Goal: Information Seeking & Learning: Check status

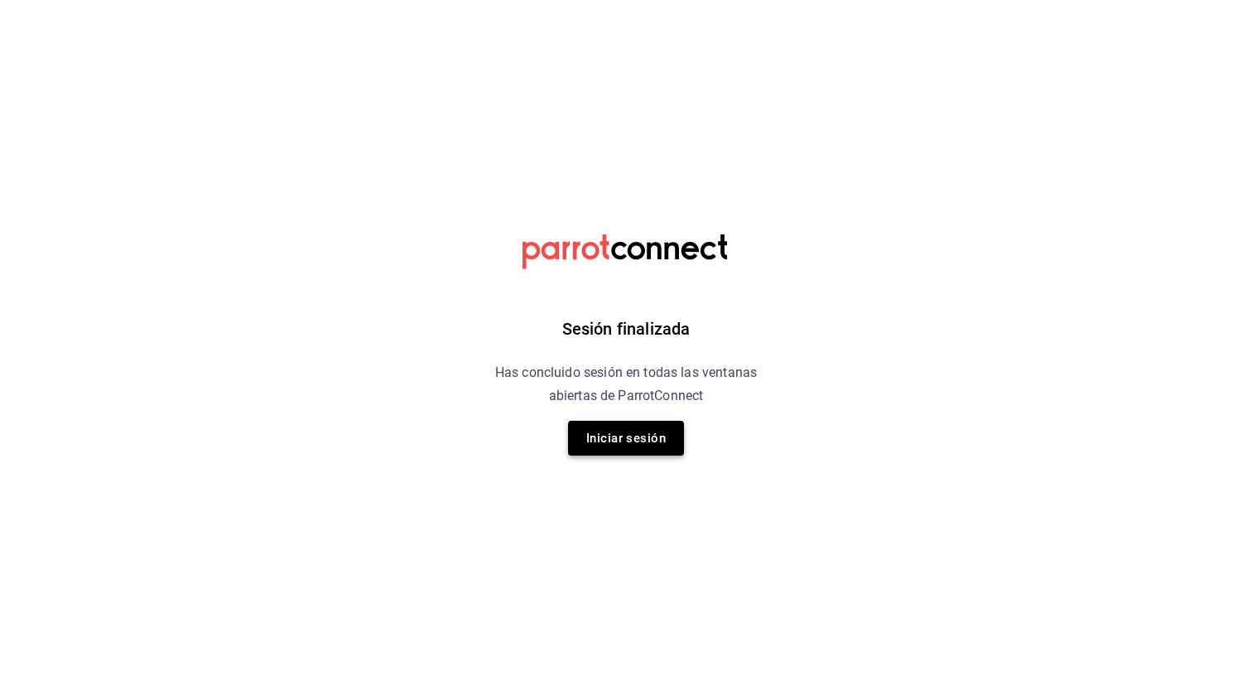
click at [618, 421] on button "Iniciar sesión" at bounding box center [626, 438] width 116 height 35
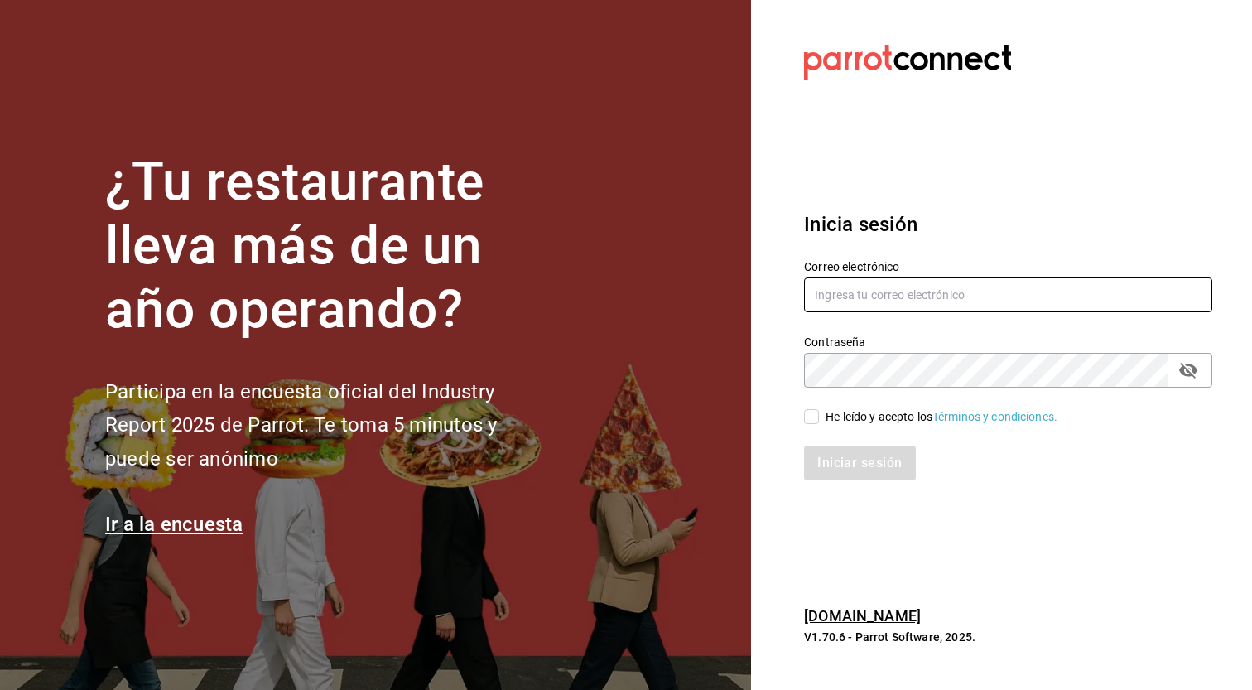
type input "[EMAIL_ADDRESS][DOMAIN_NAME]"
click at [817, 422] on input "He leído y acepto los Términos y condiciones." at bounding box center [811, 416] width 15 height 15
checkbox input "true"
click at [830, 445] on div "Iniciar sesión" at bounding box center [998, 453] width 428 height 55
click at [847, 462] on button "Iniciar sesión" at bounding box center [860, 462] width 113 height 35
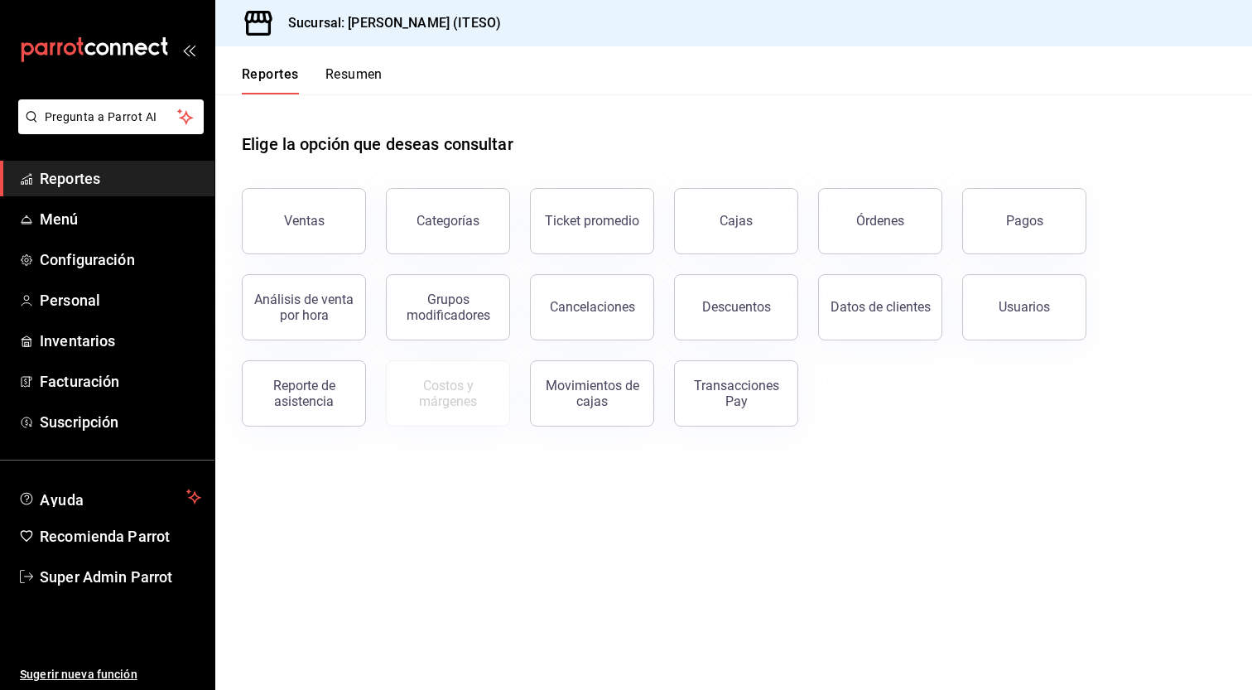
click at [909, 428] on div "Elige la opción que deseas consultar Ventas Categorías Ticket promedio Cajas Ór…" at bounding box center [733, 273] width 1037 height 359
click at [811, 532] on main "Elige la opción que deseas consultar Ventas Categorías Ticket promedio Cajas Ór…" at bounding box center [733, 391] width 1037 height 595
click at [748, 236] on link "Cajas" at bounding box center [736, 221] width 124 height 66
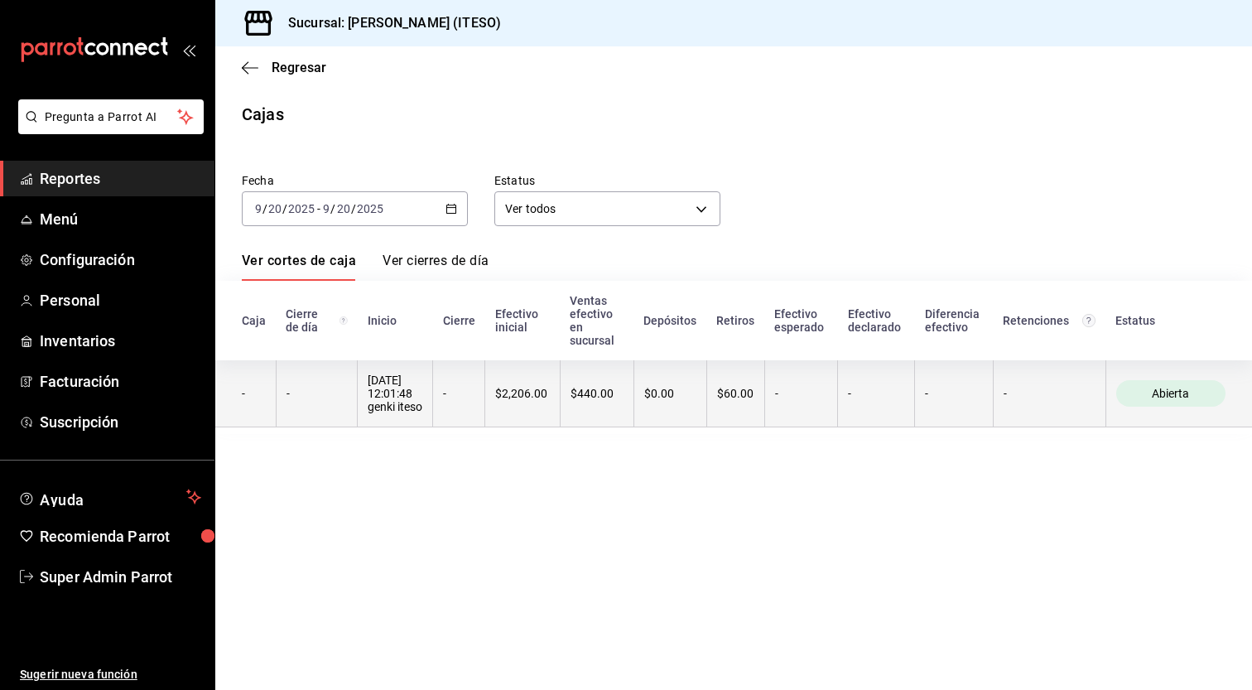
click at [890, 395] on div "-" at bounding box center [876, 393] width 56 height 13
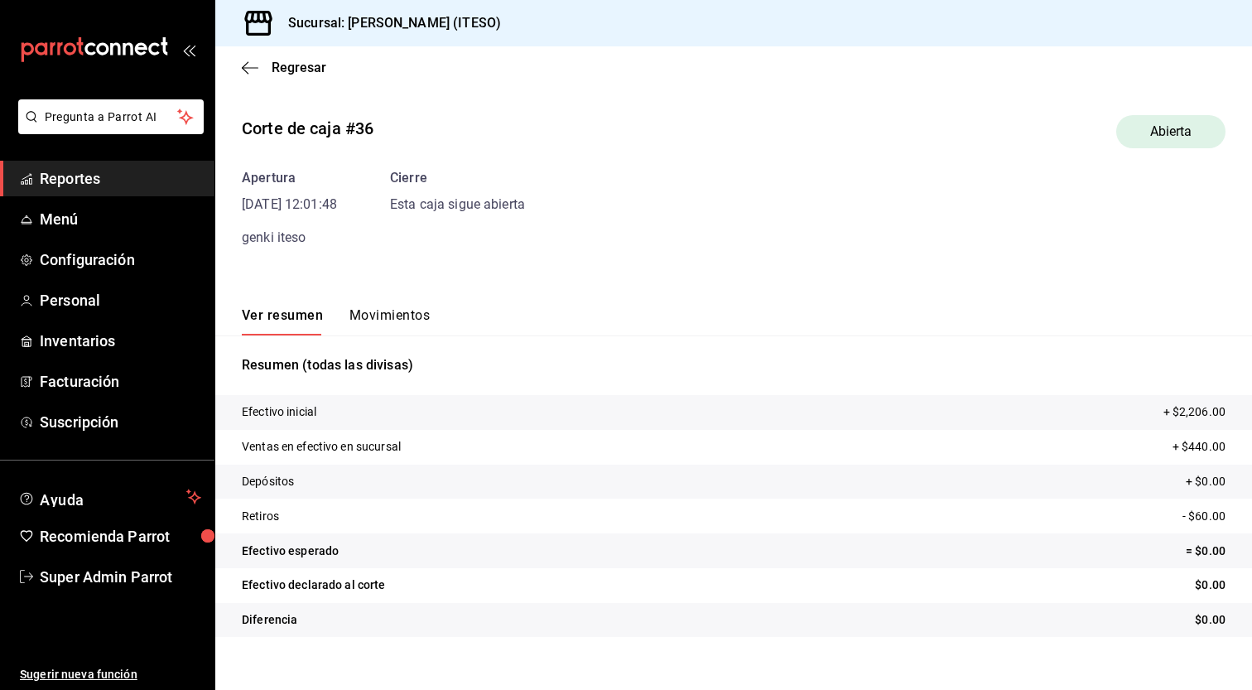
click at [426, 314] on button "Movimientos" at bounding box center [389, 321] width 80 height 28
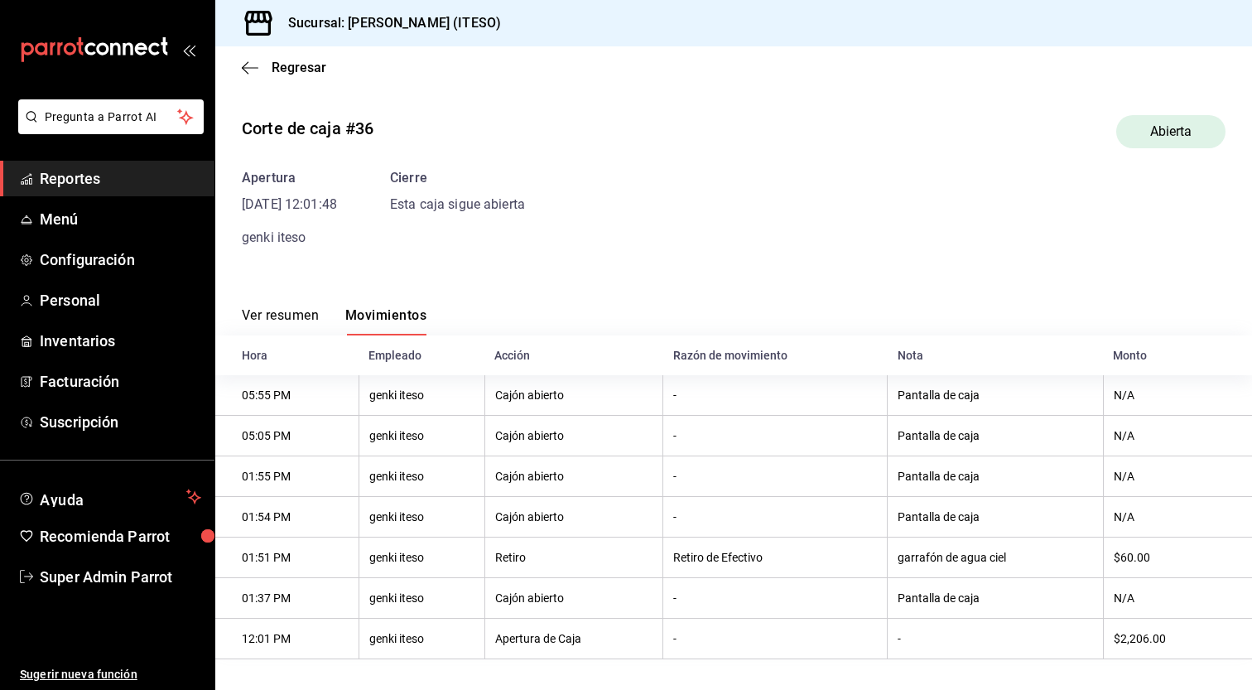
click at [967, 551] on th "garrafón de agua ciel" at bounding box center [996, 557] width 216 height 41
click at [975, 564] on th "garrafón de agua ciel" at bounding box center [996, 557] width 216 height 41
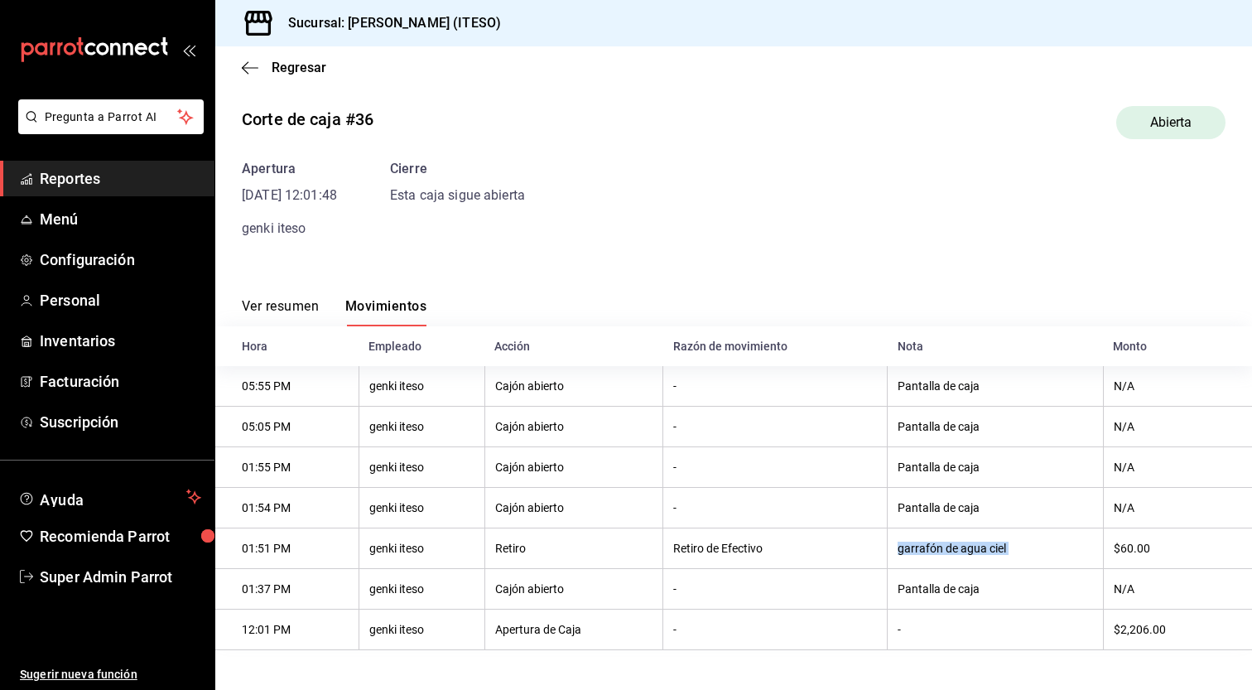
scroll to position [12, 0]
click at [1119, 627] on th "$2,206.00" at bounding box center [1177, 629] width 149 height 41
click at [116, 182] on span "Reportes" at bounding box center [120, 178] width 161 height 22
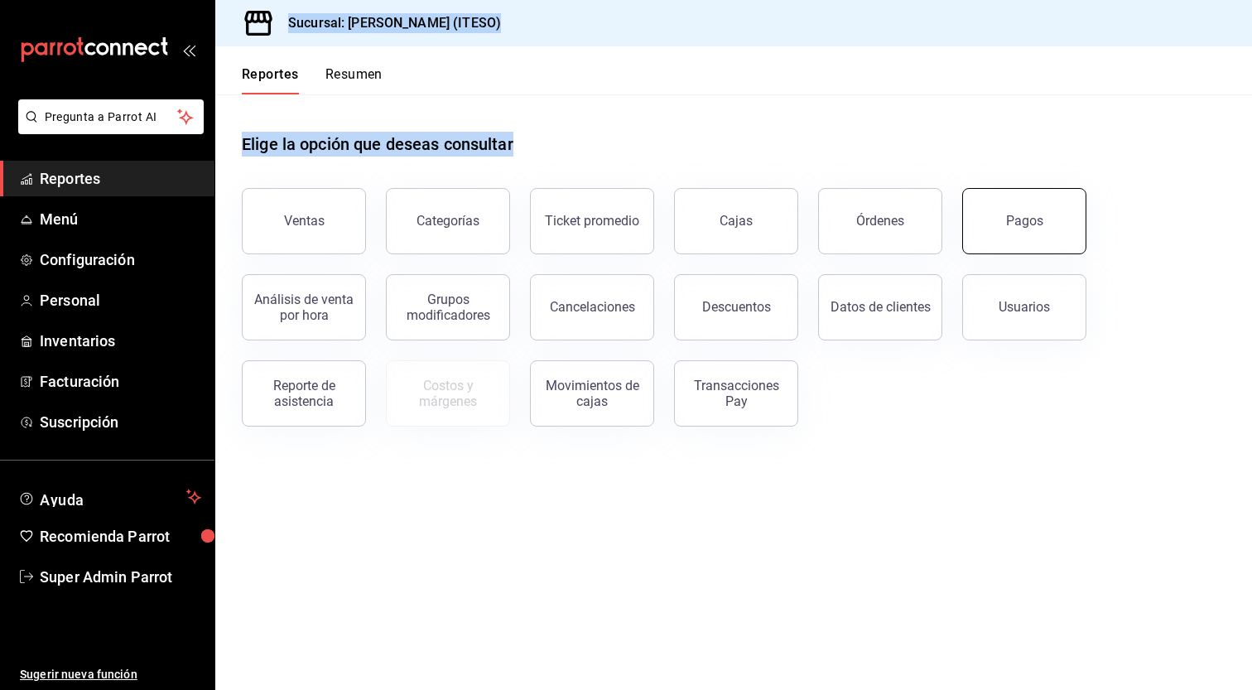
click at [1046, 215] on button "Pagos" at bounding box center [1024, 221] width 124 height 66
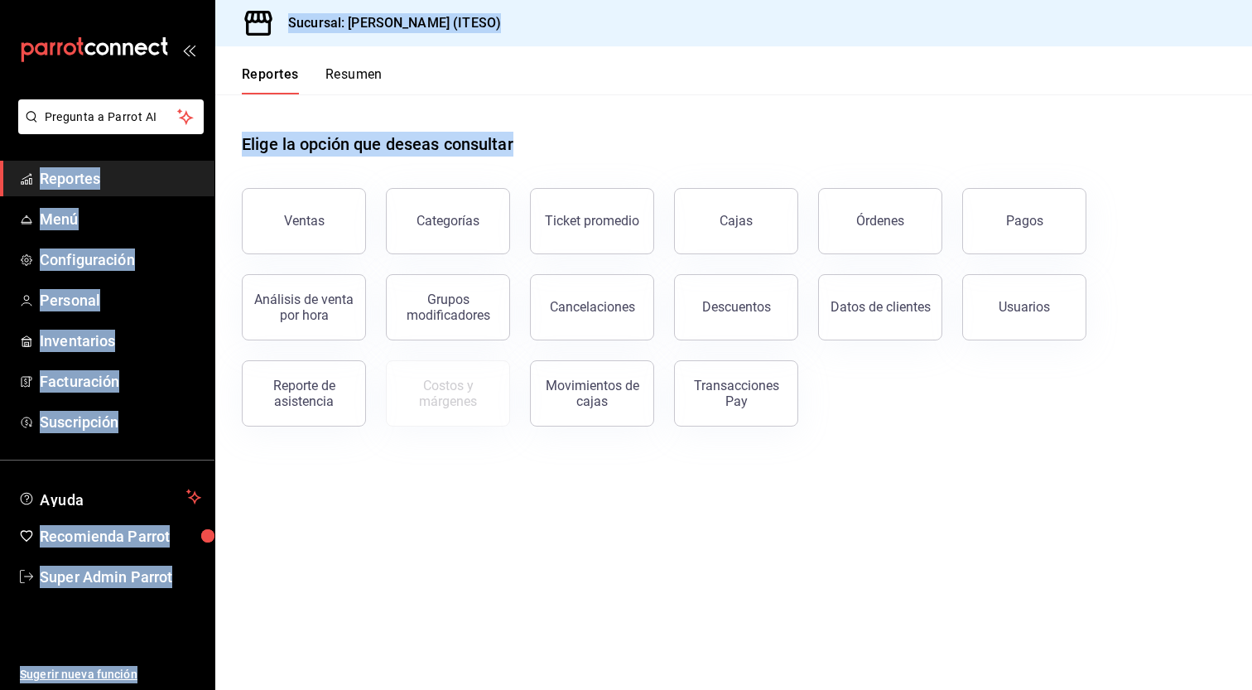
click at [1046, 215] on html "Pregunta a Parrot AI Reportes Menú Configuración Personal Inventarios Facturaci…" at bounding box center [626, 345] width 1252 height 690
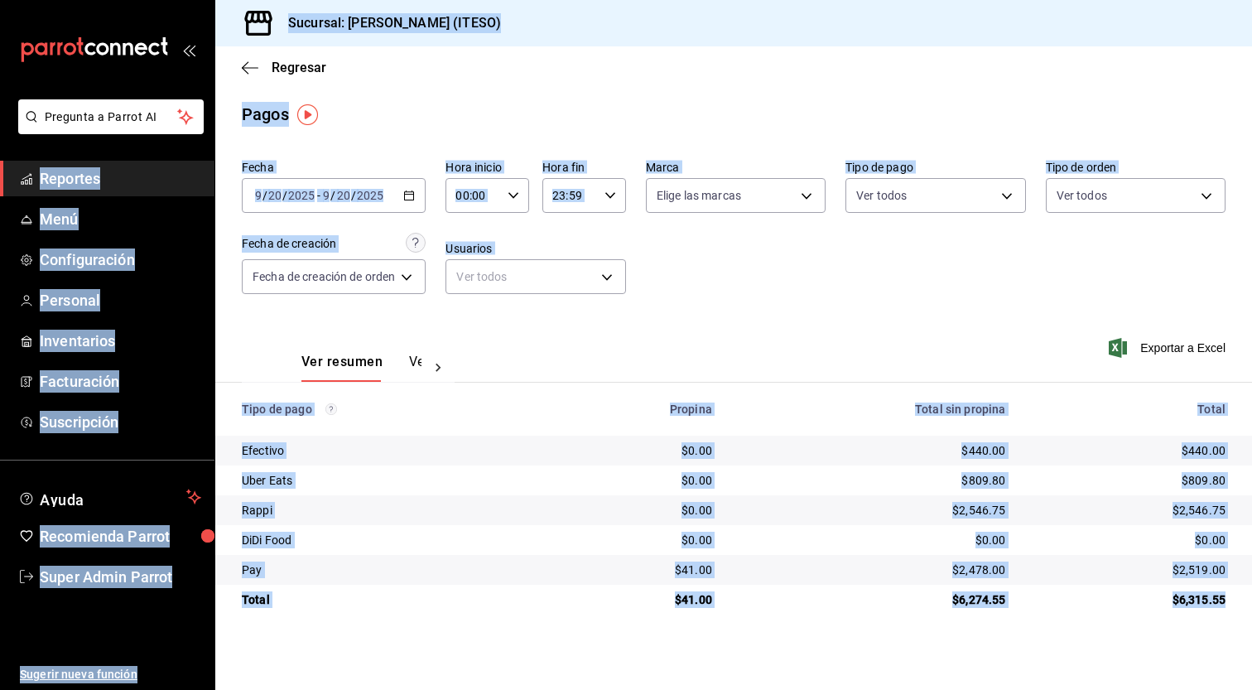
click at [425, 372] on div at bounding box center [437, 368] width 33 height 28
click at [395, 365] on button "Ver pagos" at bounding box center [391, 368] width 62 height 28
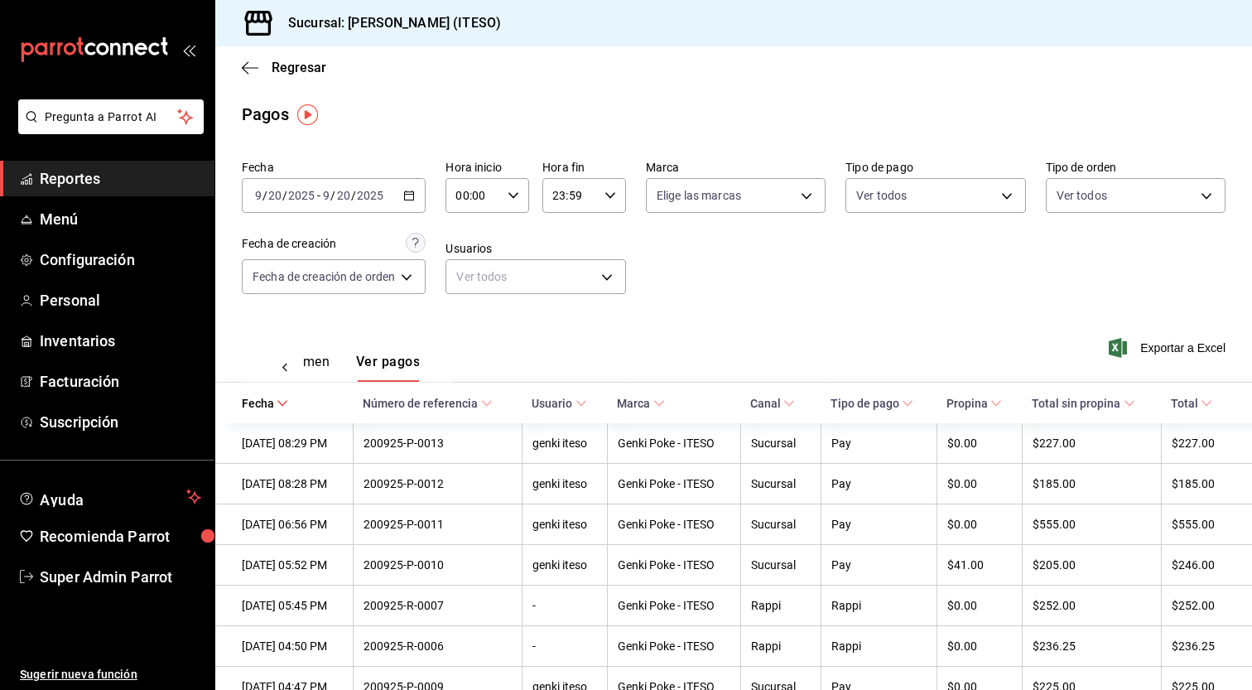
click at [724, 349] on div "Ver resumen Ver pagos Exportar a Excel" at bounding box center [733, 358] width 1037 height 88
click at [823, 335] on div "Ver resumen Ver pagos Exportar a Excel" at bounding box center [733, 358] width 1037 height 88
click at [325, 363] on button "Ver resumen" at bounding box center [291, 368] width 77 height 28
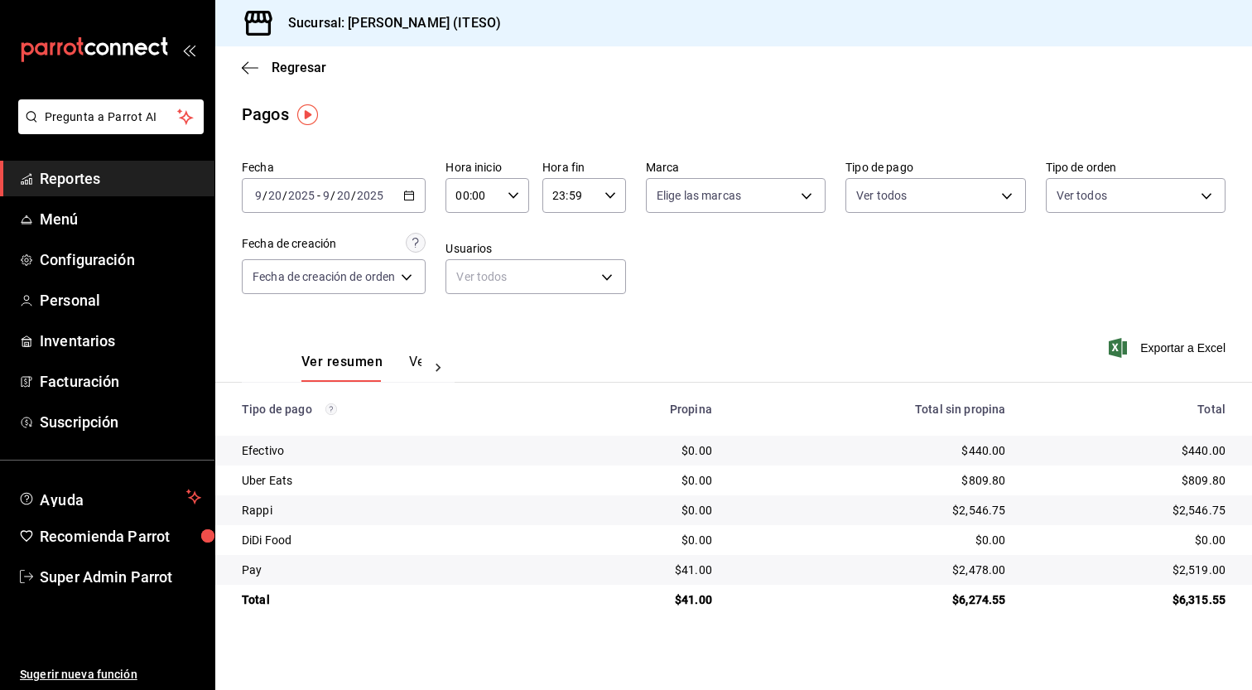
click at [94, 177] on span "Reportes" at bounding box center [120, 178] width 161 height 22
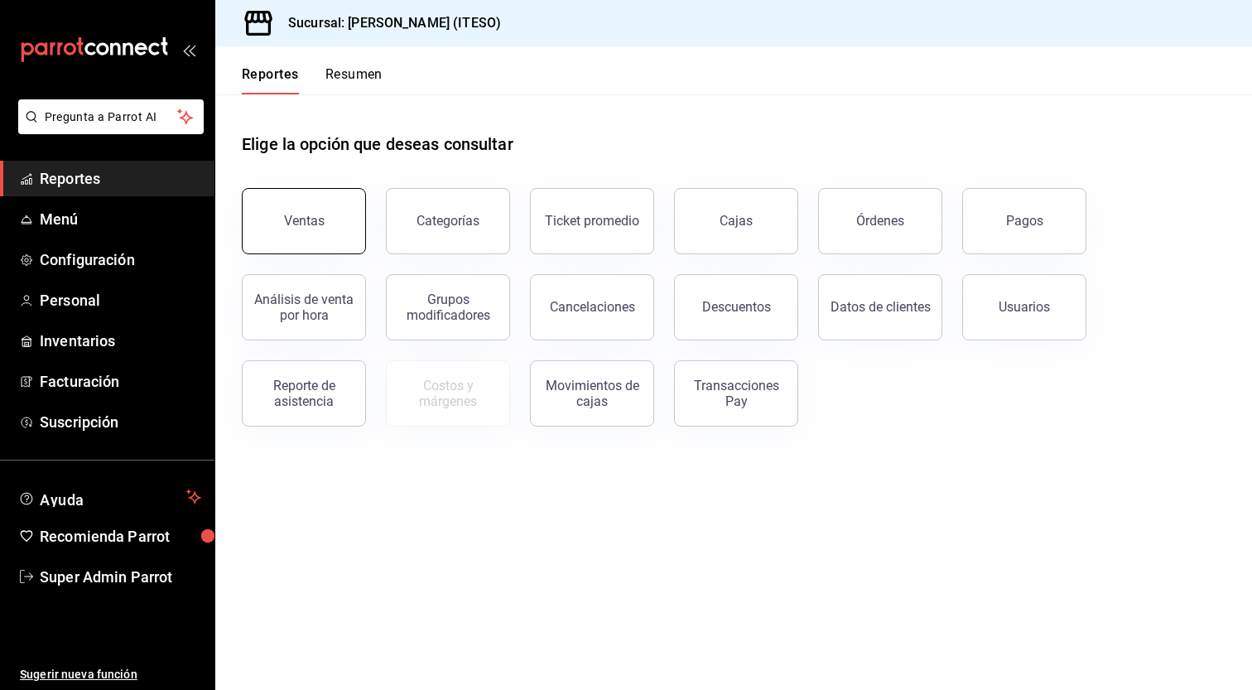
click at [297, 224] on div "Ventas" at bounding box center [304, 221] width 41 height 16
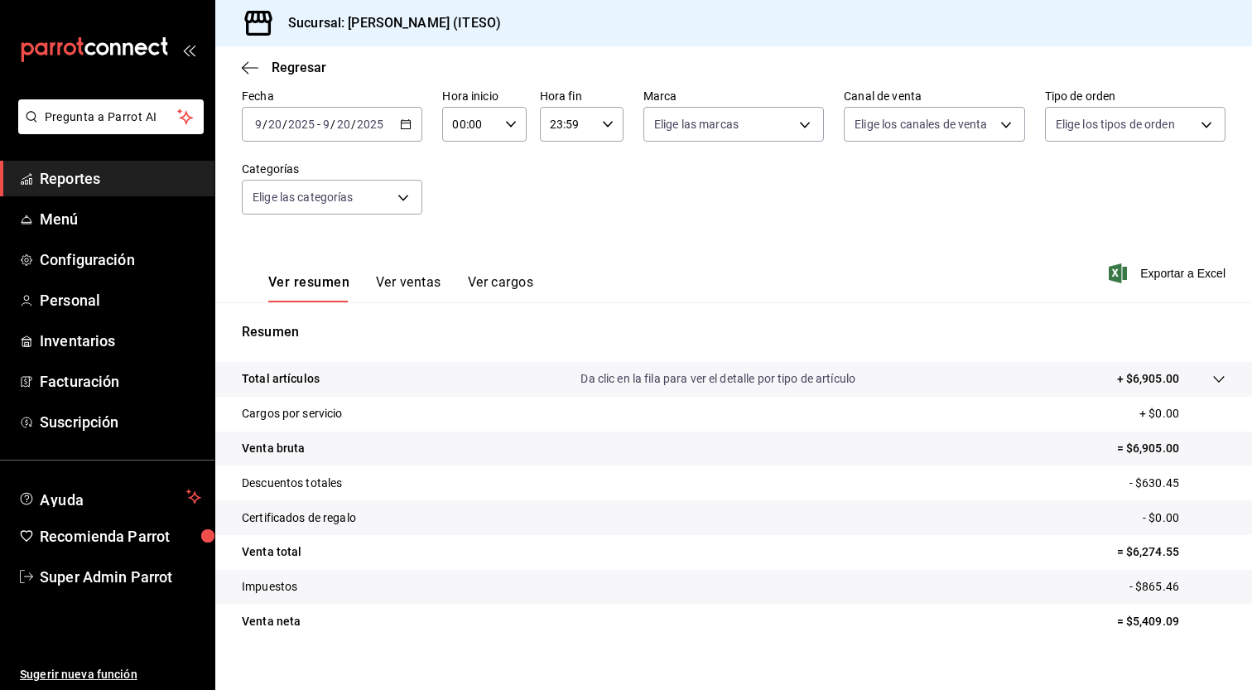
scroll to position [103, 0]
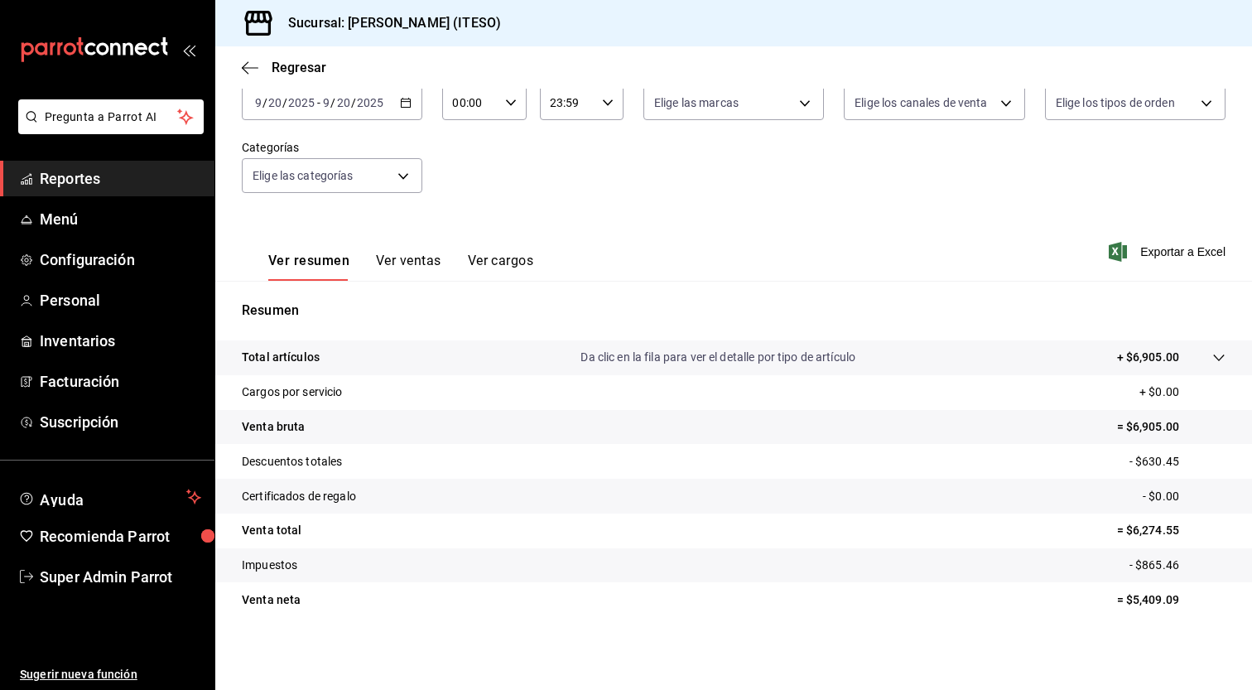
click at [397, 258] on button "Ver ventas" at bounding box center [408, 267] width 65 height 28
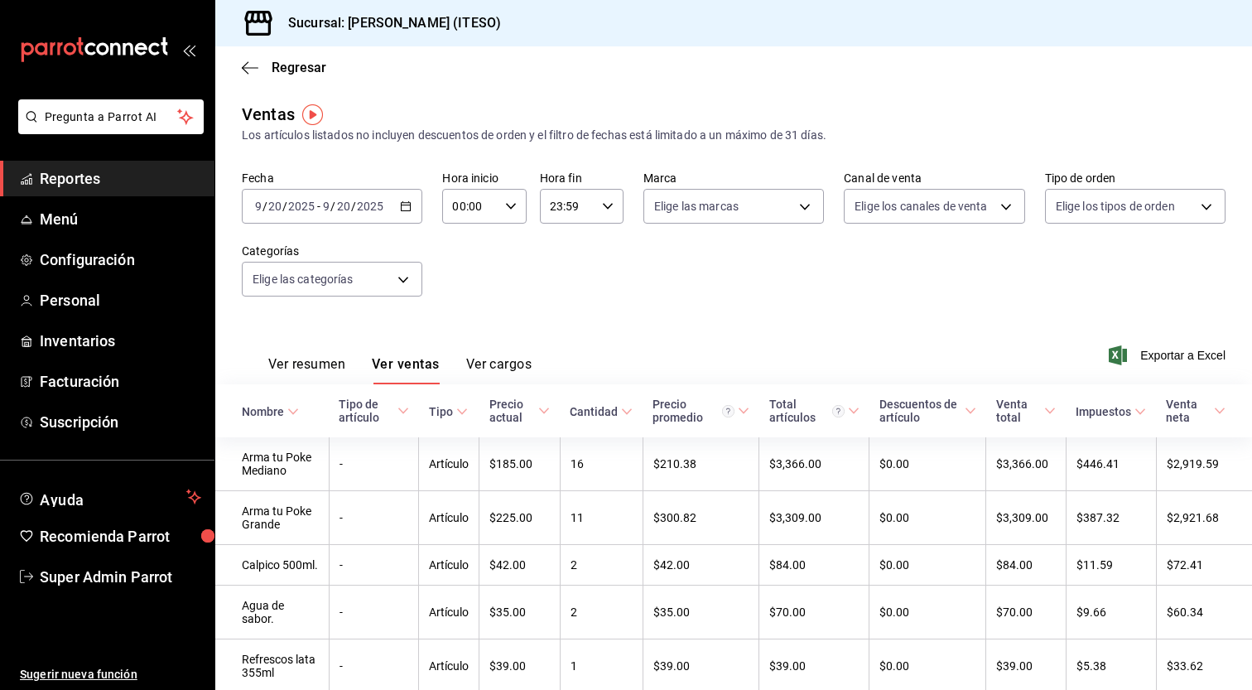
click at [504, 364] on button "Ver cargos" at bounding box center [499, 370] width 66 height 28
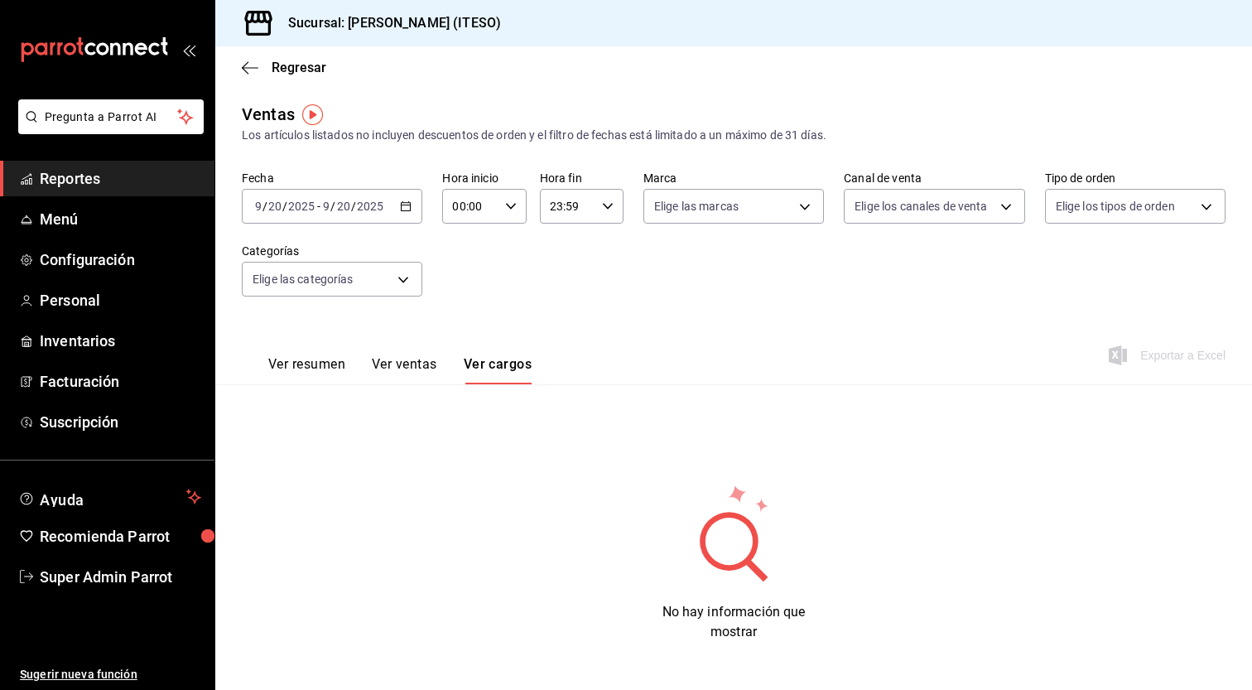
click at [412, 361] on button "Ver ventas" at bounding box center [404, 370] width 65 height 28
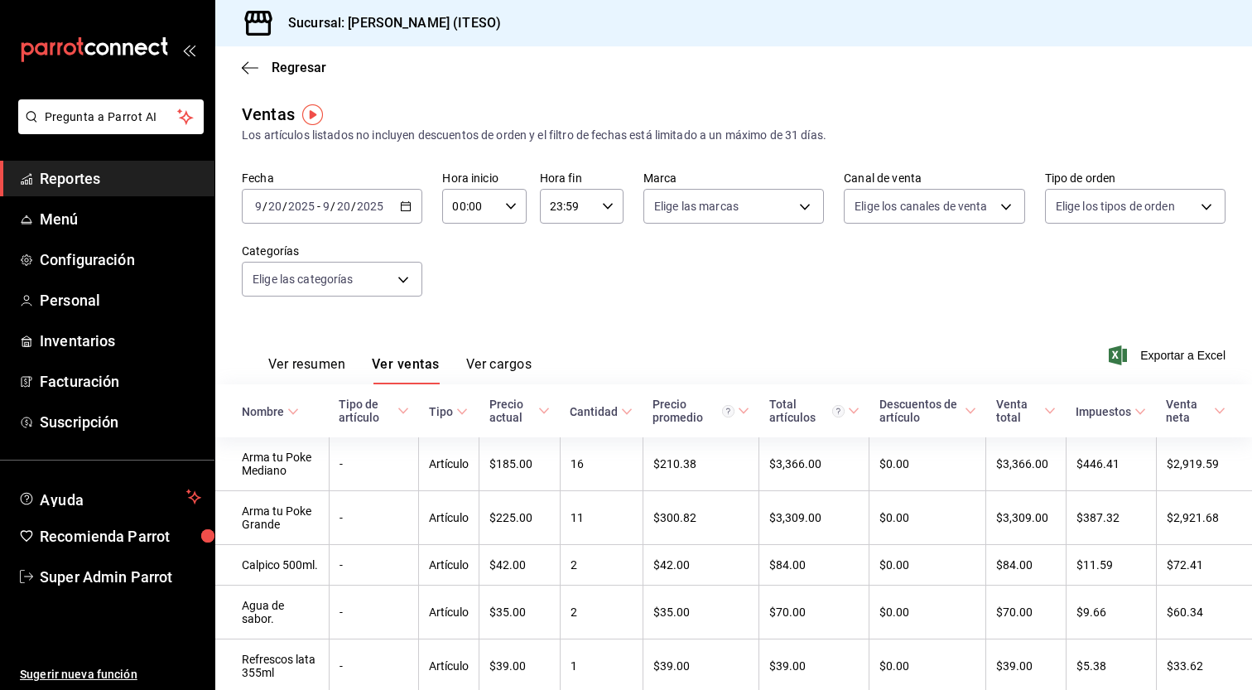
click at [322, 358] on button "Ver resumen" at bounding box center [306, 370] width 77 height 28
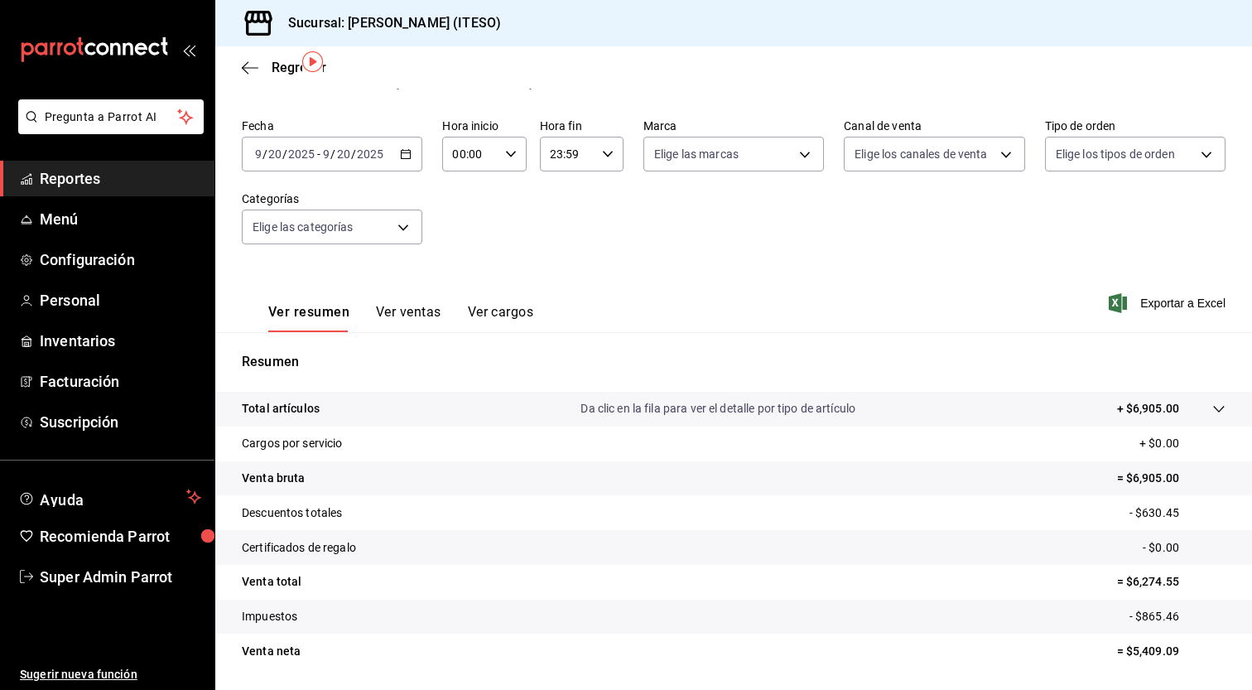
scroll to position [103, 0]
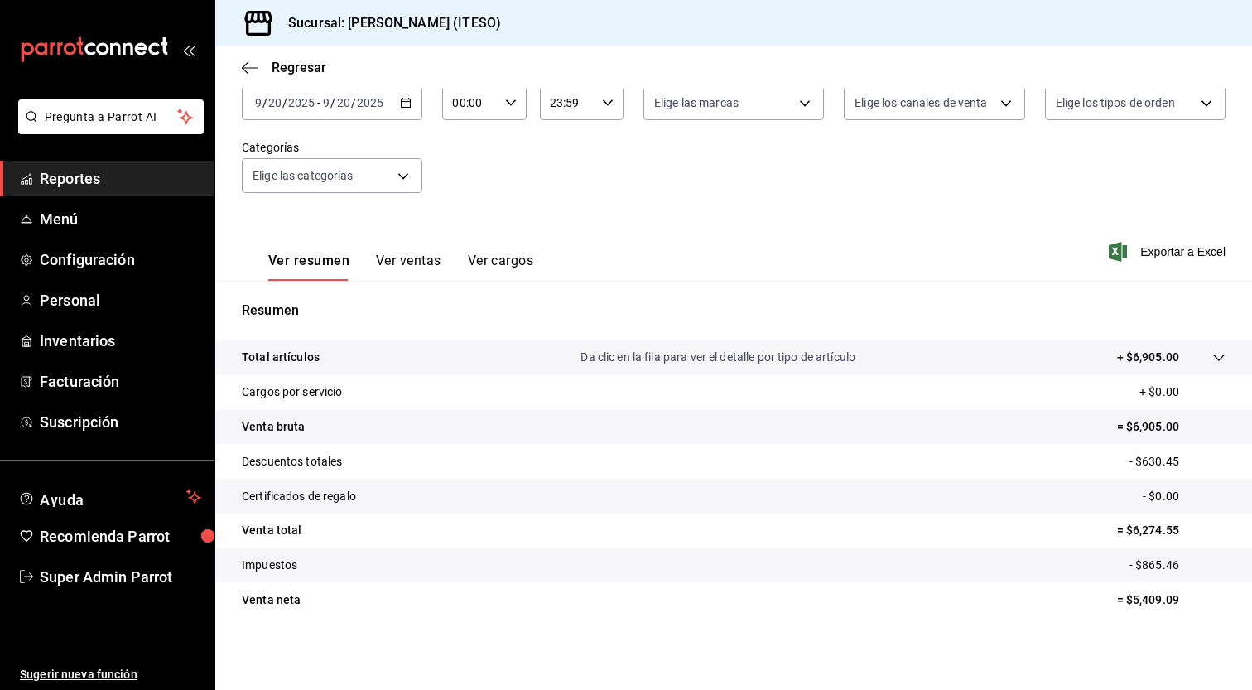
click at [484, 264] on button "Ver cargos" at bounding box center [501, 267] width 66 height 28
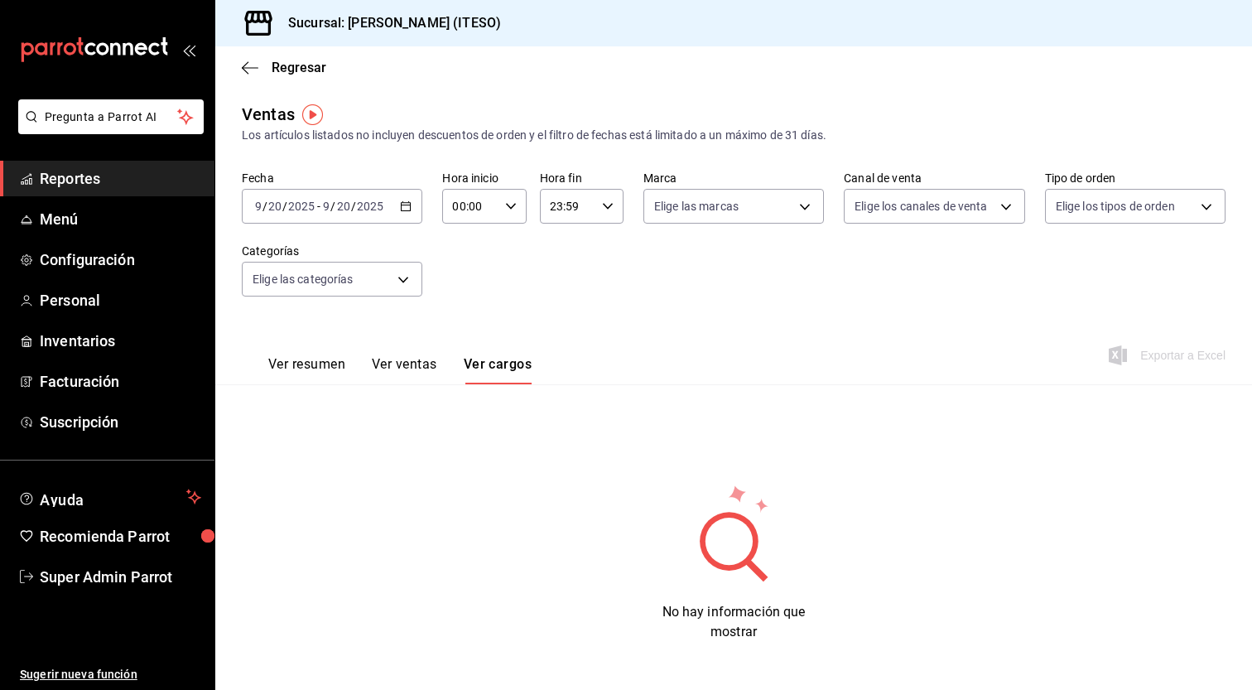
click at [421, 366] on button "Ver ventas" at bounding box center [404, 370] width 65 height 28
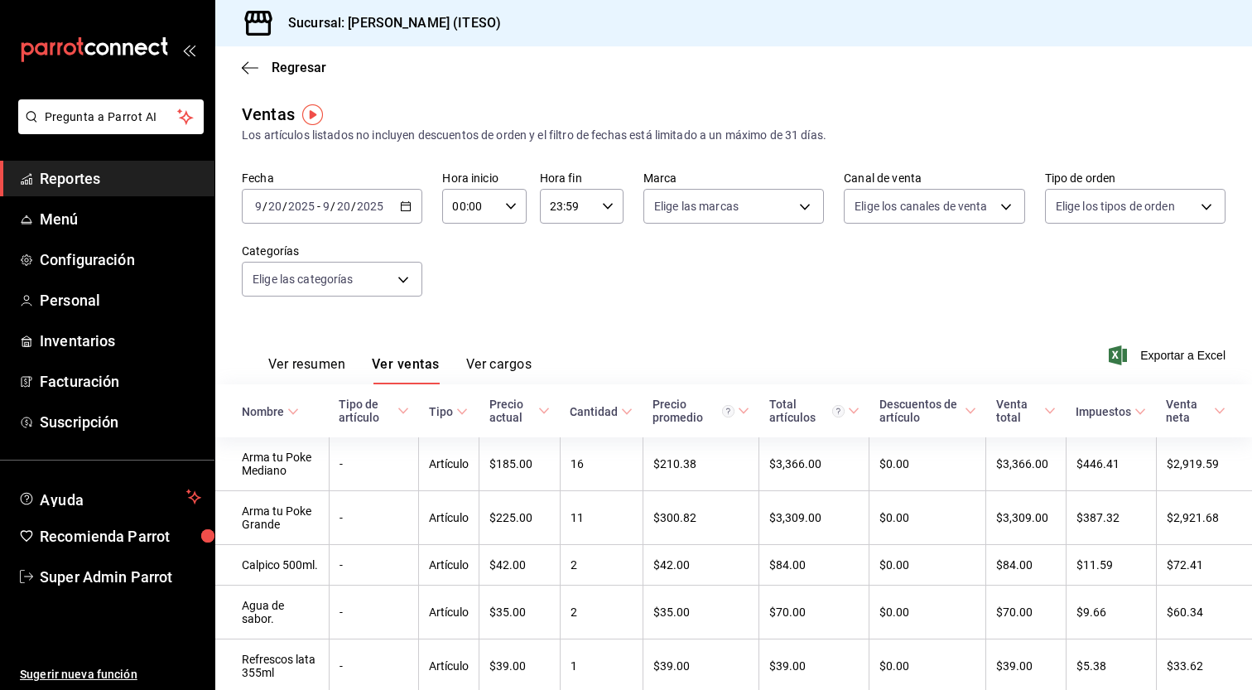
click at [84, 178] on span "Reportes" at bounding box center [120, 178] width 161 height 22
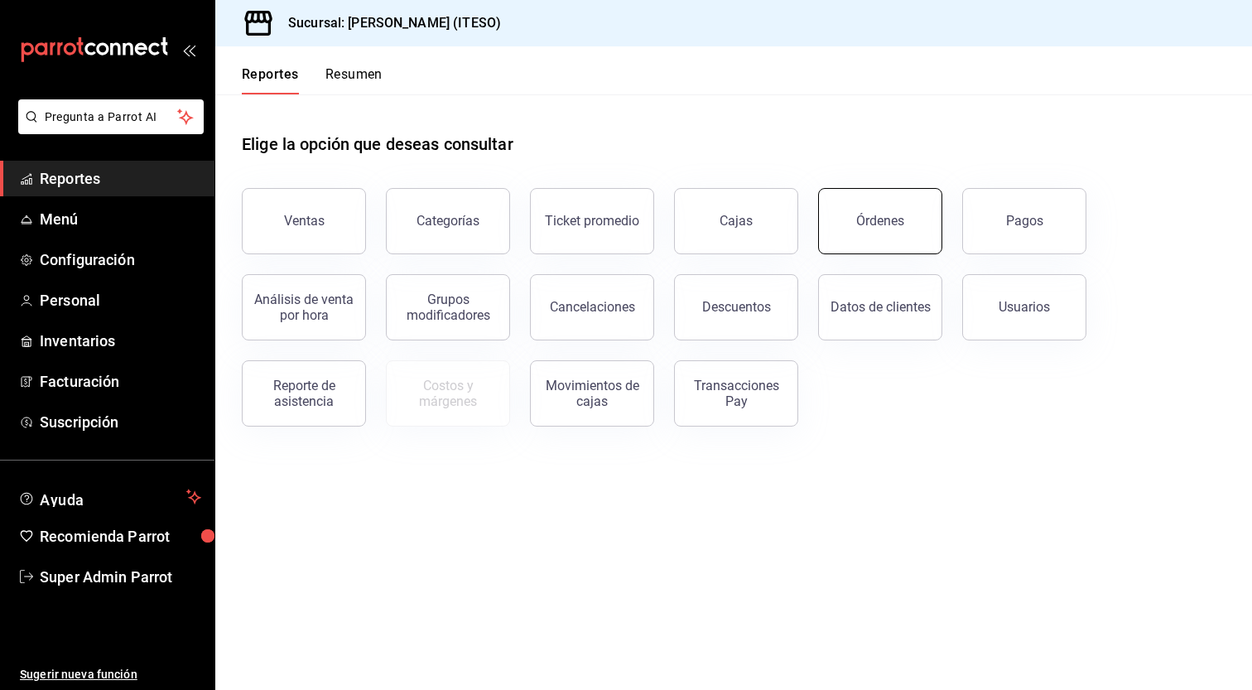
click at [845, 231] on button "Órdenes" at bounding box center [880, 221] width 124 height 66
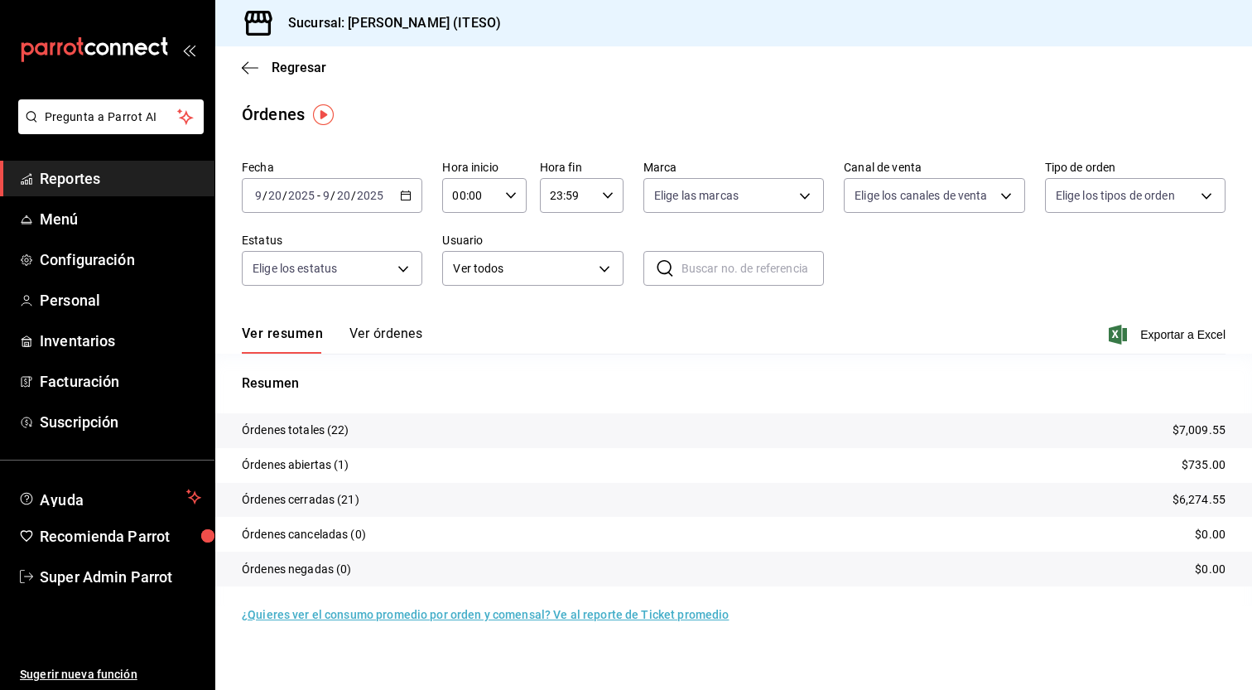
click at [300, 462] on p "Órdenes abiertas (1)" at bounding box center [296, 464] width 108 height 17
click at [396, 339] on button "Ver órdenes" at bounding box center [385, 339] width 73 height 28
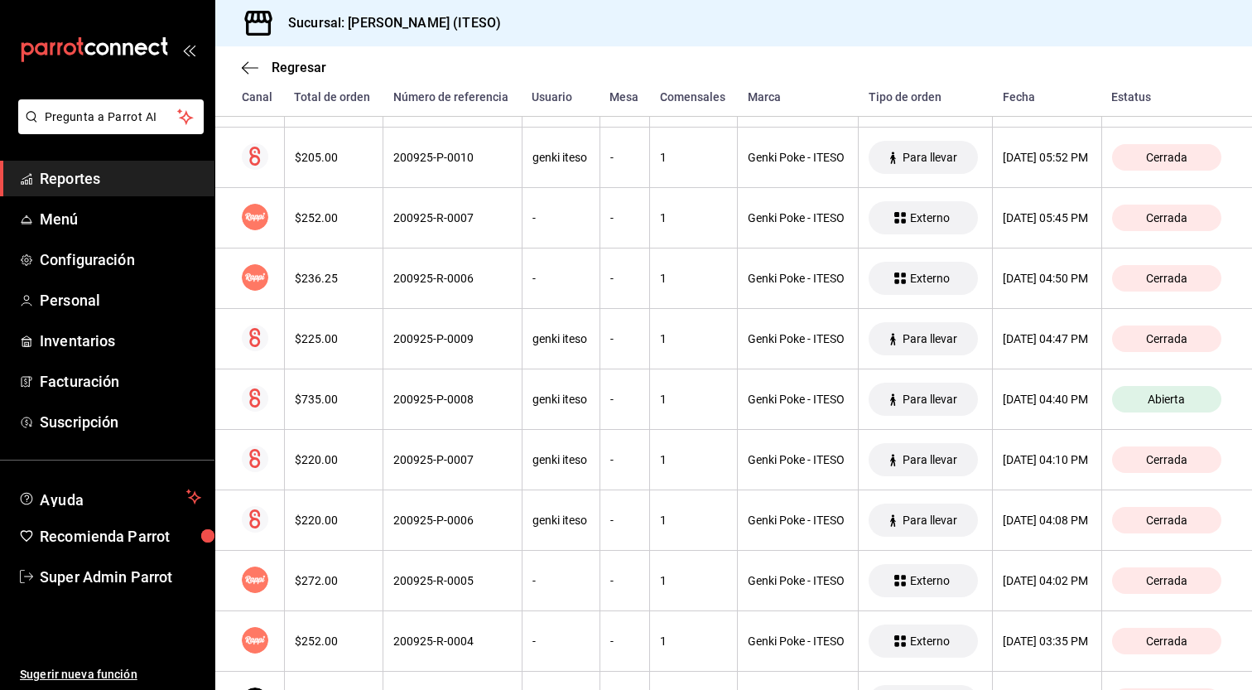
scroll to position [479, 0]
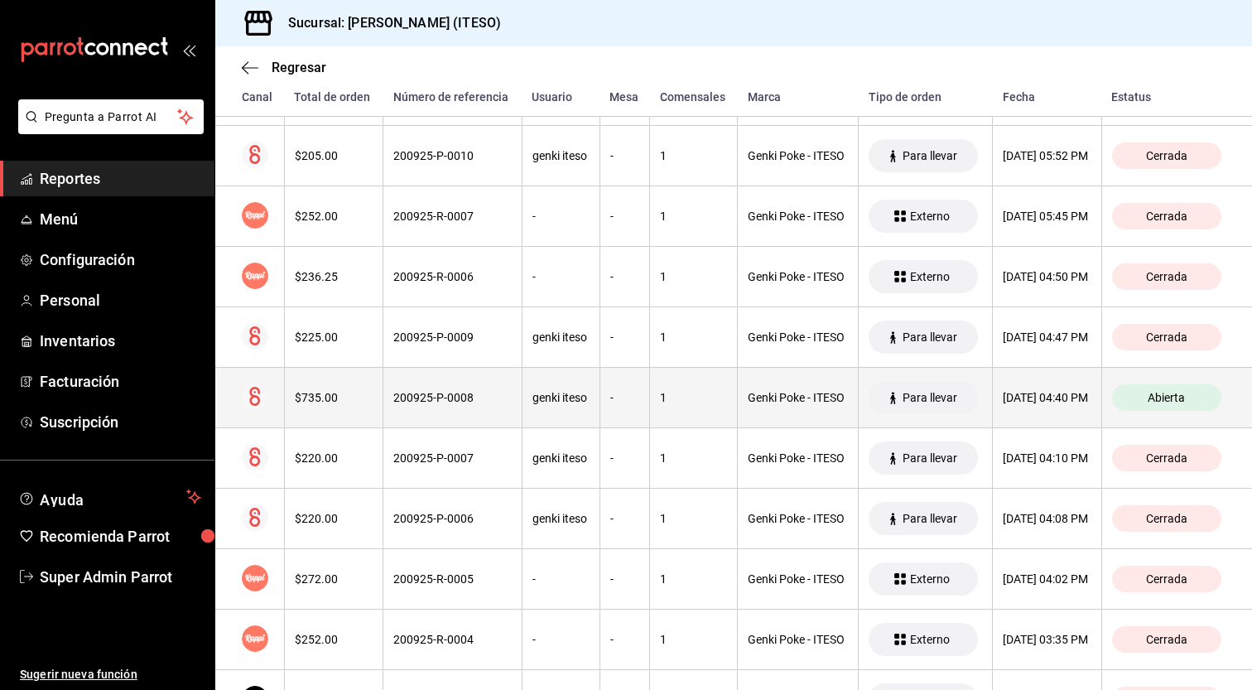
click at [1035, 421] on th "[DATE] 04:40 PM" at bounding box center [1047, 398] width 109 height 60
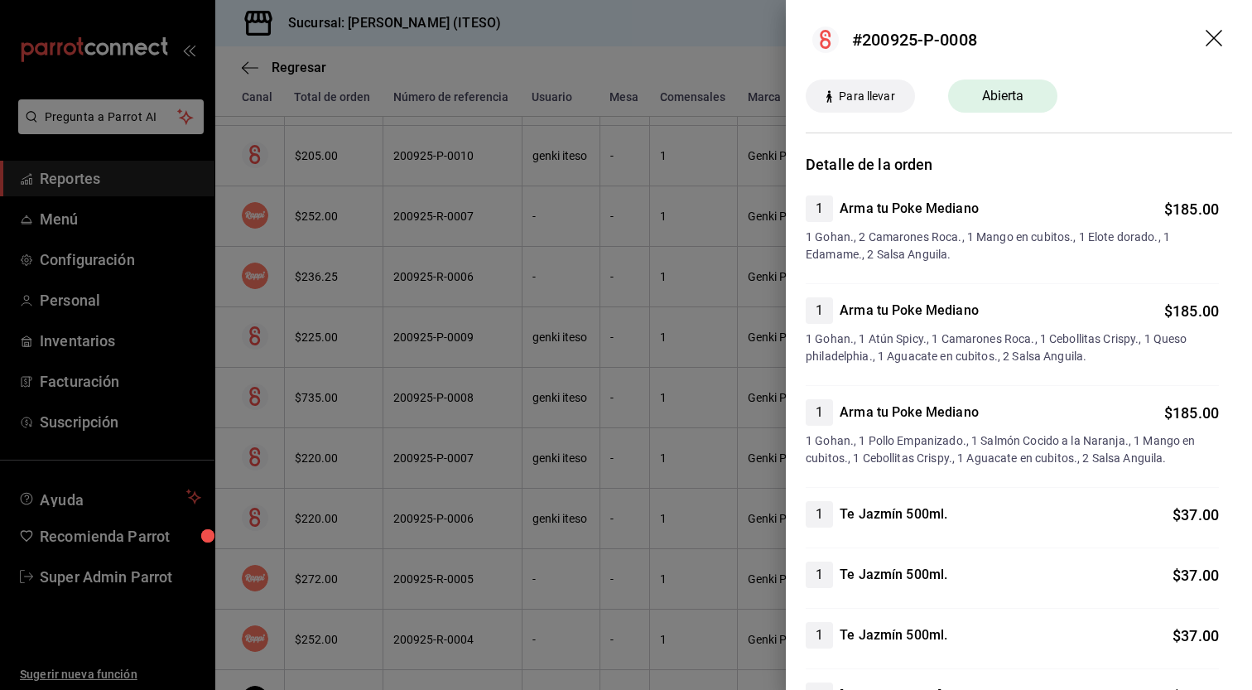
click at [1205, 37] on icon "drag" at bounding box center [1215, 40] width 20 height 20
